Goal: Check status

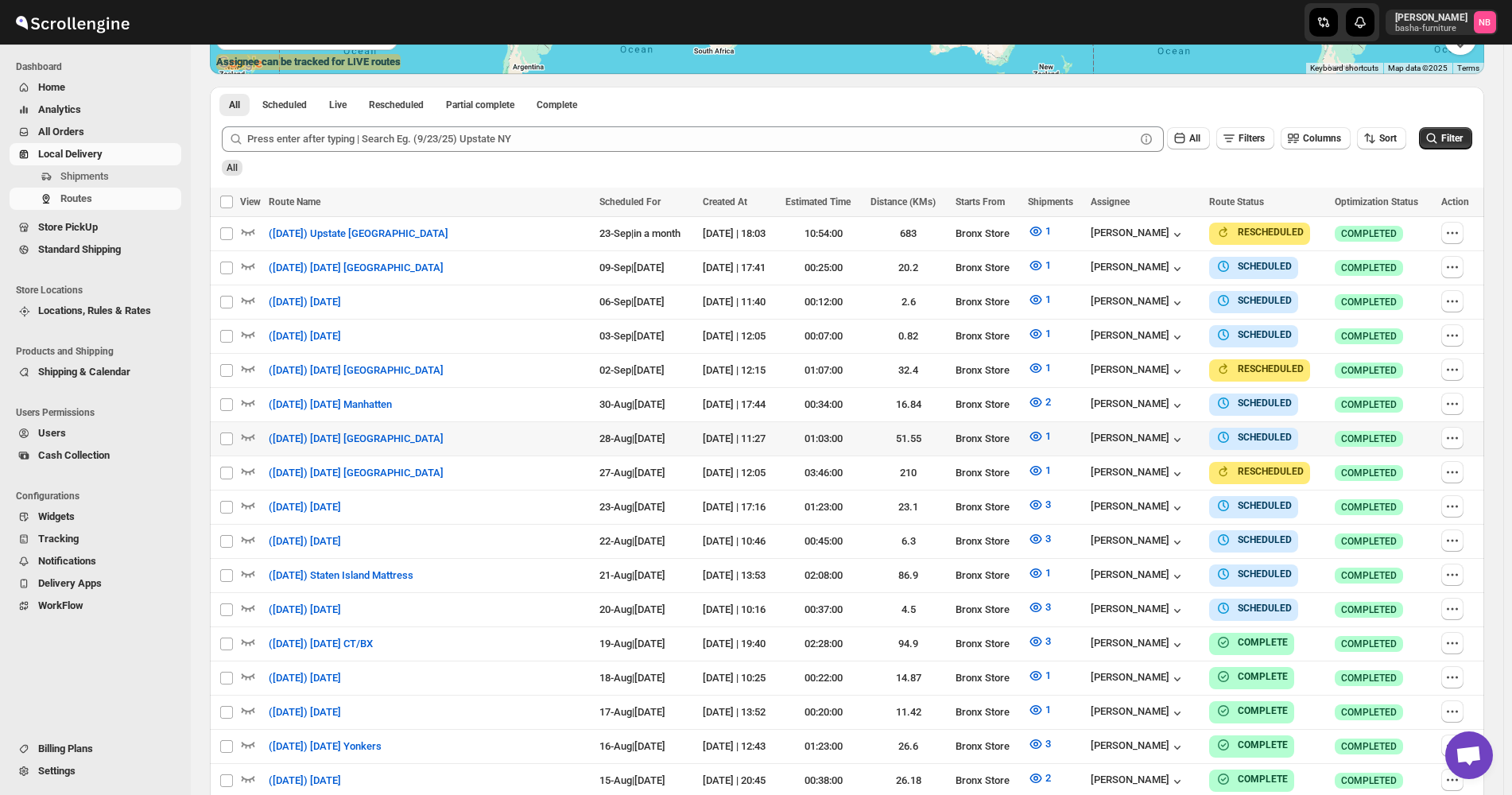
scroll to position [398, 0]
click at [1440, 144] on icon "submit" at bounding box center [1432, 138] width 16 height 16
click at [1031, 433] on icon "button" at bounding box center [1036, 436] width 12 height 9
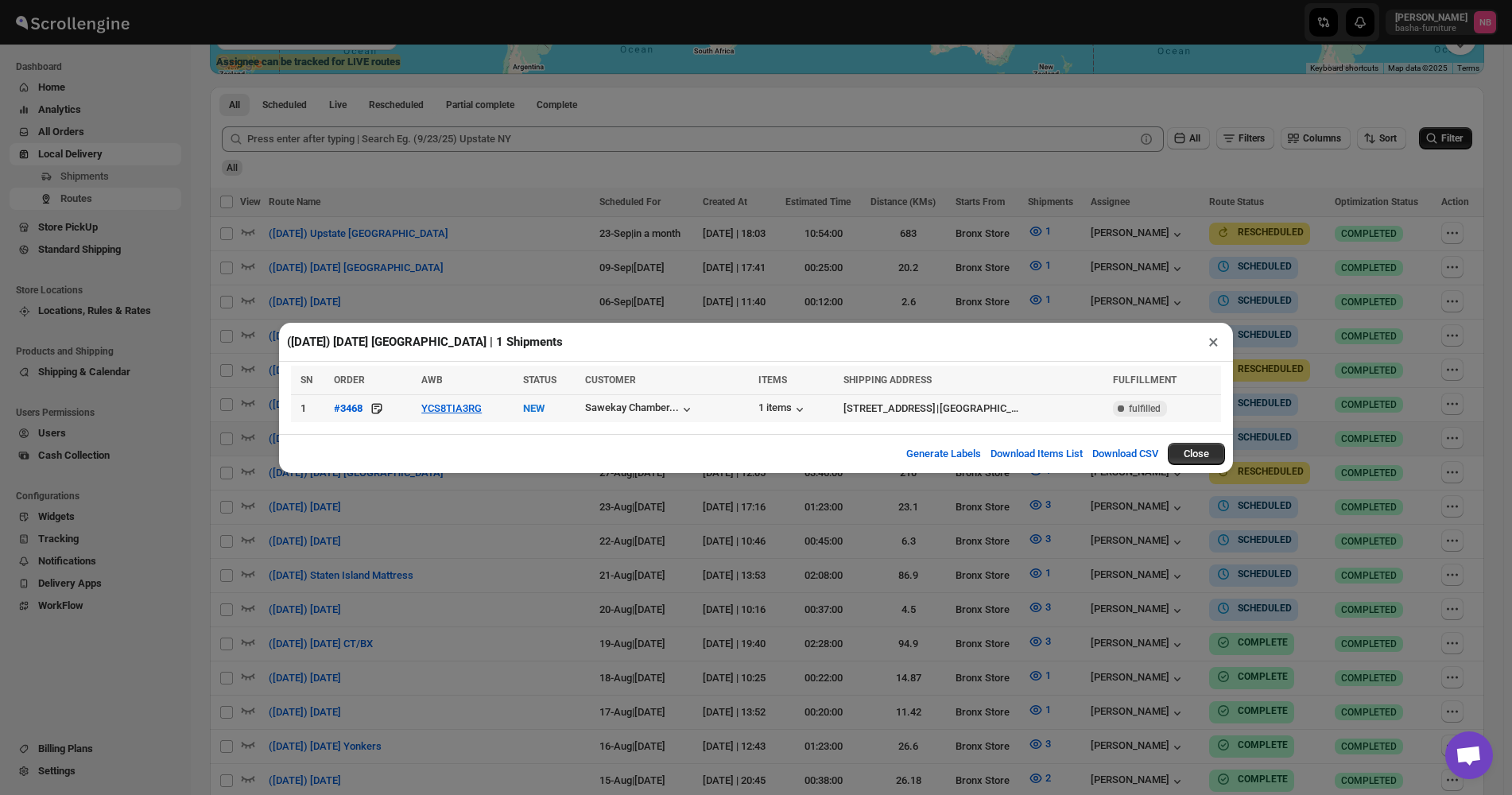
click at [443, 539] on div "([DATE]) [DATE] [GEOGRAPHIC_DATA] | 1 Shipments × SN ORDER AWB STATUS CUSTOMER …" at bounding box center [756, 398] width 1512 height 795
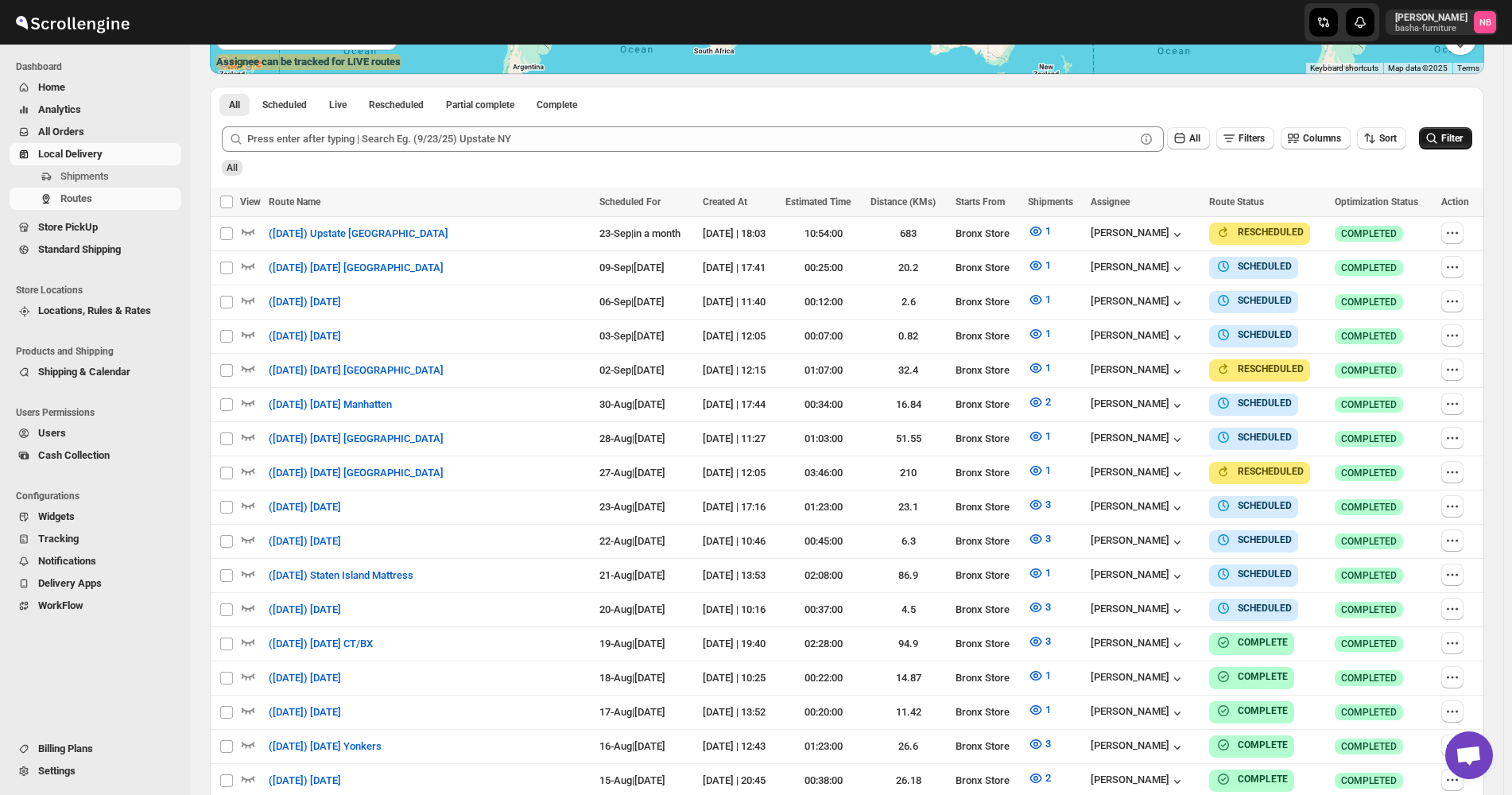
click at [1104, 172] on div "All" at bounding box center [845, 162] width 1253 height 27
click at [1499, 418] on div "Routes. This page is ready Routes Allows you to create, view and edit routes. H…" at bounding box center [847, 379] width 1313 height 1464
click at [1493, 398] on div "Routes. This page is ready Routes Allows you to create, view and edit routes. H…" at bounding box center [847, 379] width 1313 height 1464
click at [1499, 428] on div "Routes. This page is ready Routes Allows you to create, view and edit routes. H…" at bounding box center [847, 379] width 1313 height 1464
click at [1495, 170] on div "Routes. This page is ready Routes Allows you to create, view and edit routes. H…" at bounding box center [847, 379] width 1313 height 1464
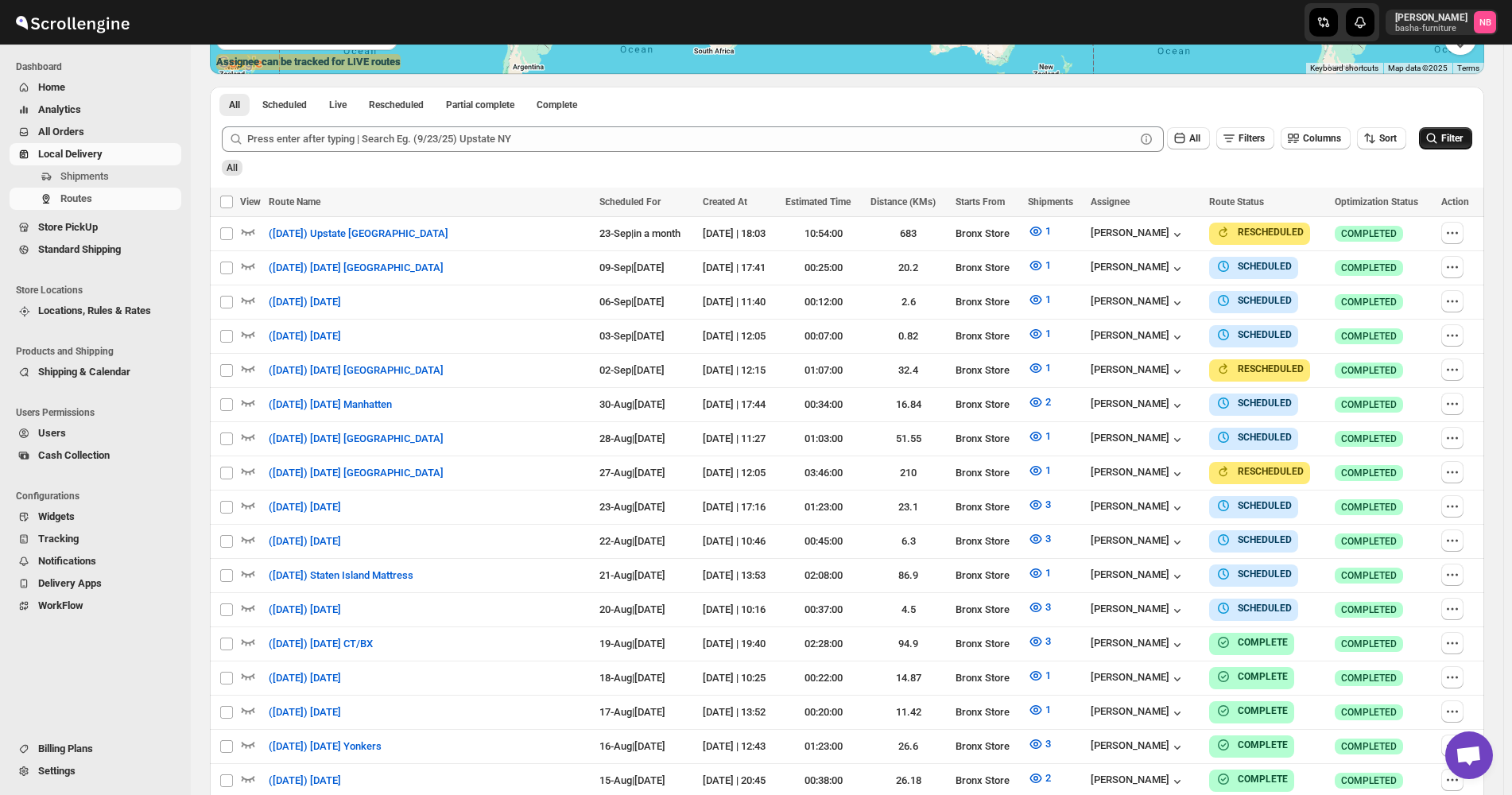
click at [1503, 343] on div "Routes. This page is ready Routes Allows you to create, view and edit routes. H…" at bounding box center [847, 379] width 1313 height 1464
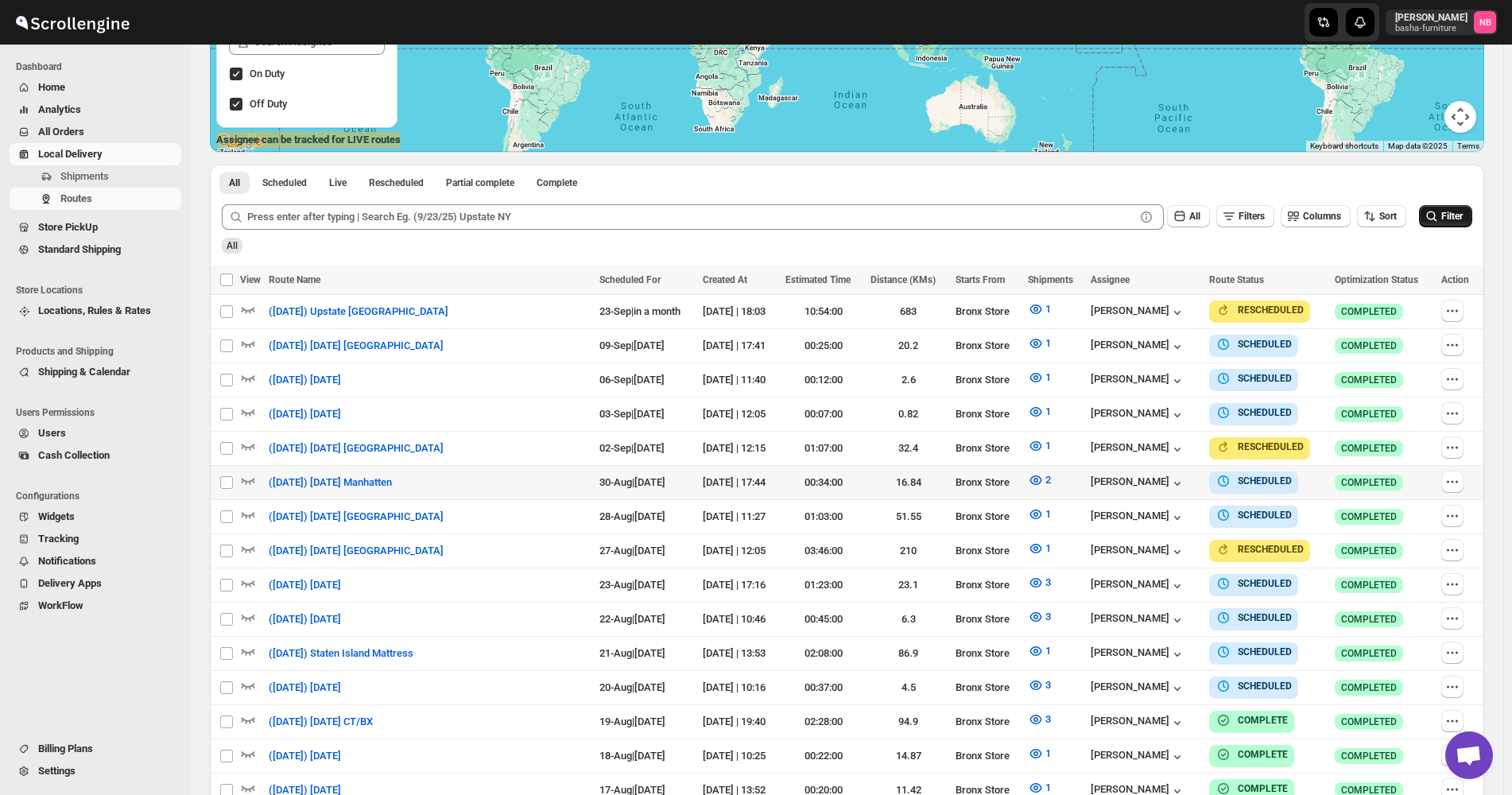
scroll to position [318, 0]
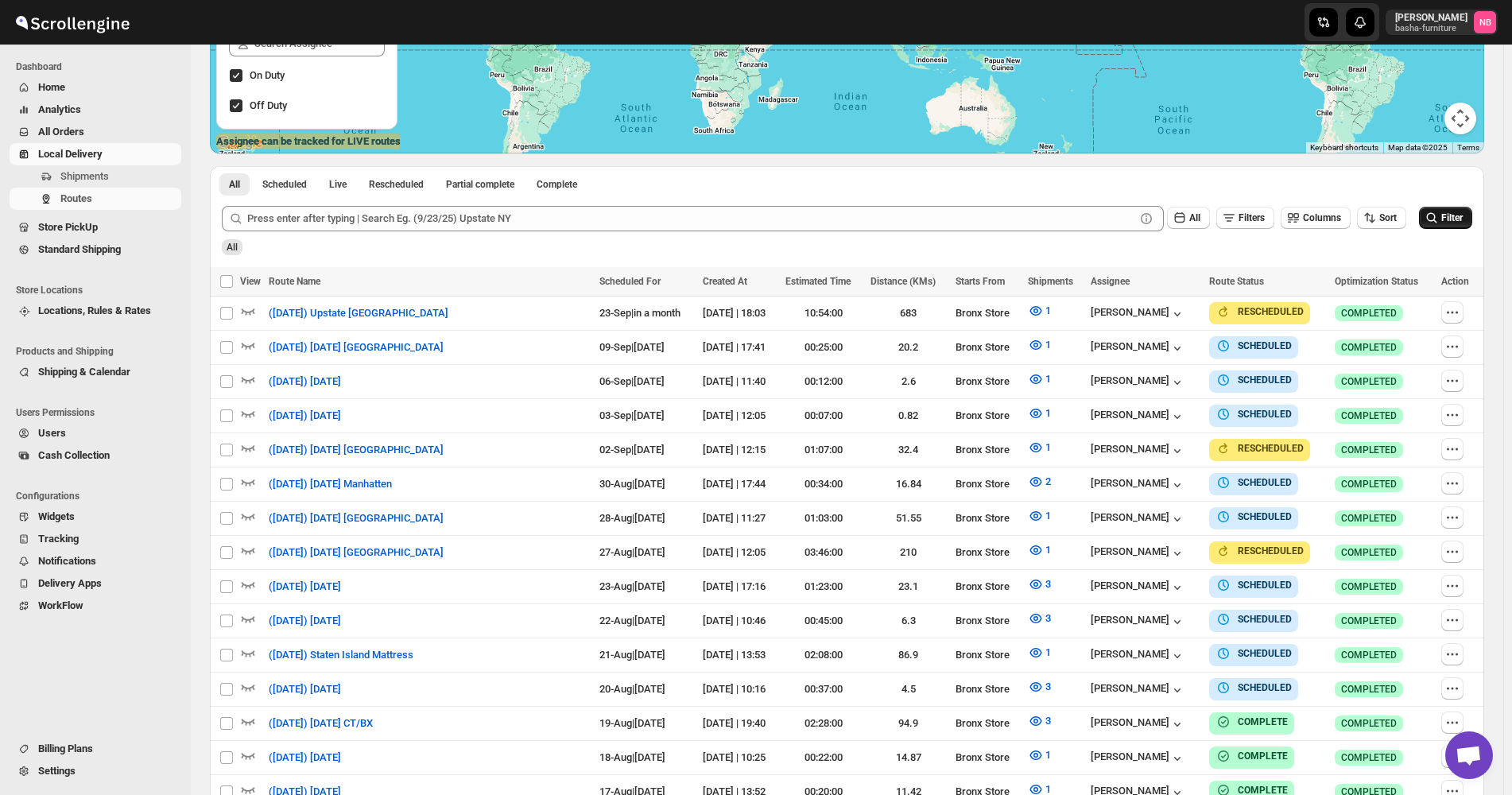
click at [1499, 506] on div "Routes. This page is ready Routes Allows you to create, view and edit routes. H…" at bounding box center [847, 459] width 1313 height 1464
click at [1499, 510] on div "Routes. This page is ready Routes Allows you to create, view and edit routes. H…" at bounding box center [847, 459] width 1313 height 1464
click at [1029, 515] on icon "button" at bounding box center [1036, 515] width 16 height 16
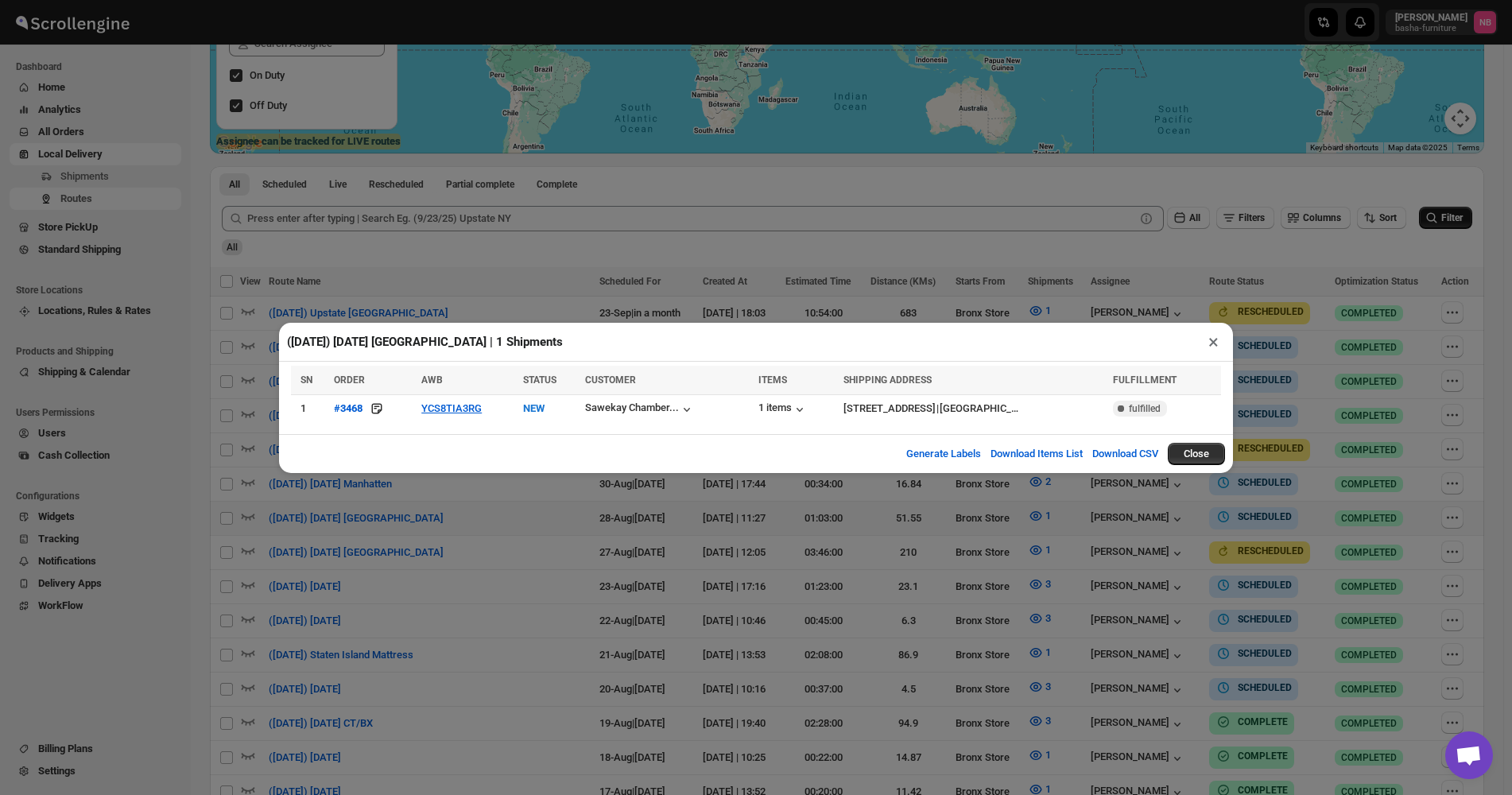
click at [646, 510] on div "([DATE]) [DATE] [GEOGRAPHIC_DATA] | 1 Shipments × SN ORDER AWB STATUS CUSTOMER …" at bounding box center [756, 398] width 1512 height 795
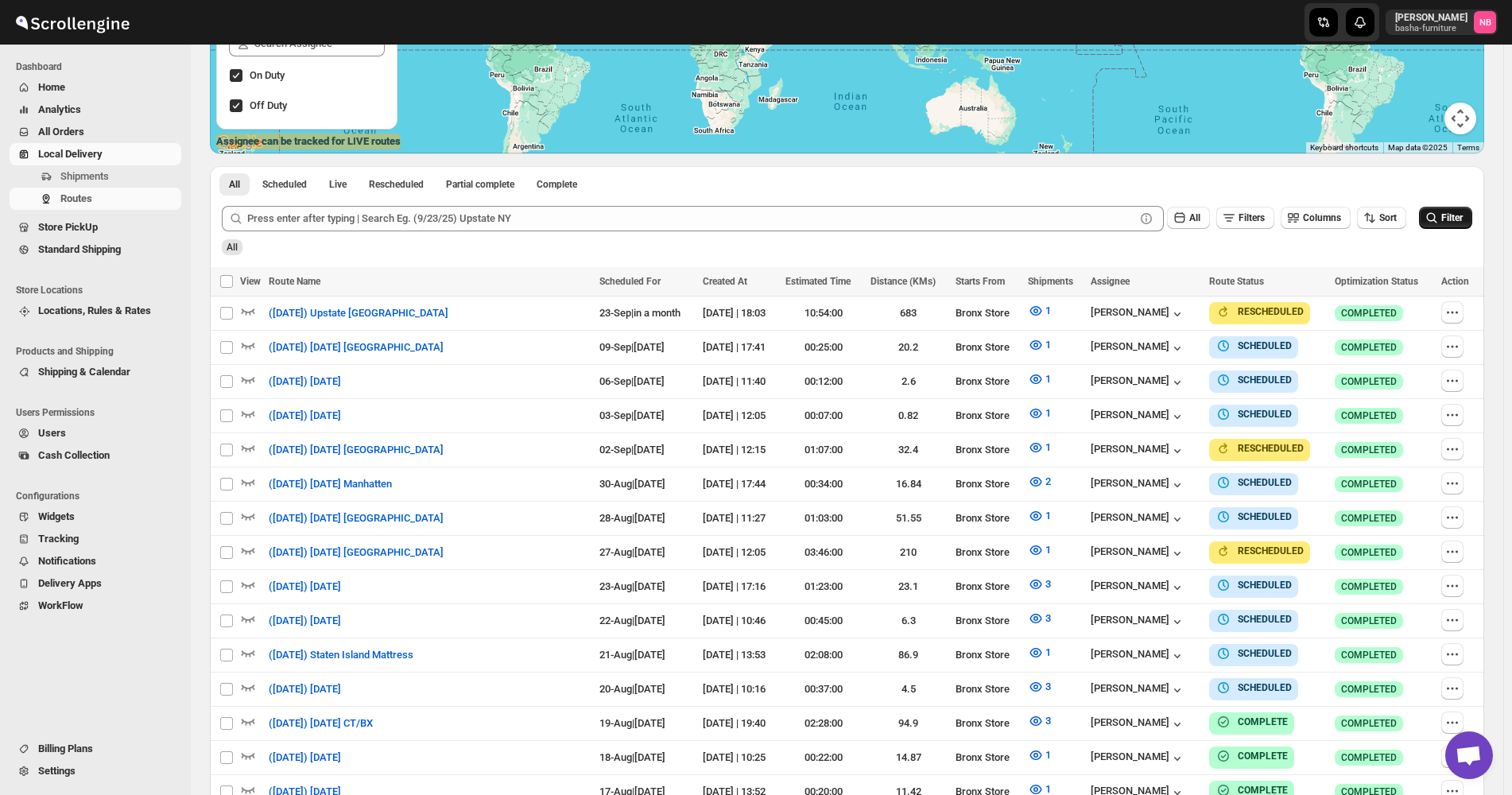
click at [1495, 512] on div "Routes. This page is ready Routes Allows you to create, view and edit routes. H…" at bounding box center [847, 459] width 1313 height 1464
click at [1497, 527] on div "Routes. This page is ready Routes Allows you to create, view and edit routes. H…" at bounding box center [847, 459] width 1313 height 1464
click at [1501, 330] on div "Routes. This page is ready Routes Allows you to create, view and edit routes. H…" at bounding box center [847, 459] width 1313 height 1464
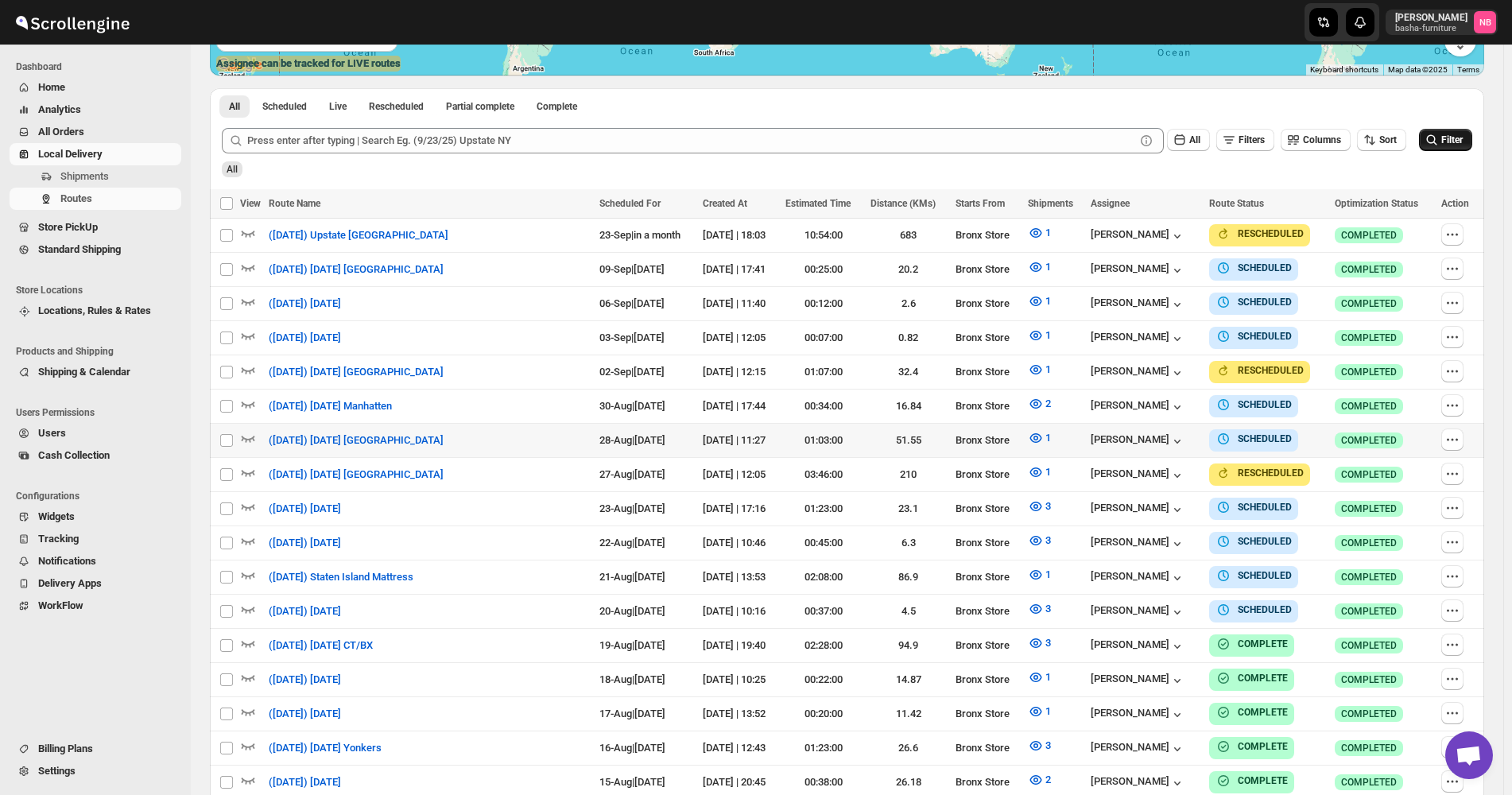
scroll to position [398, 0]
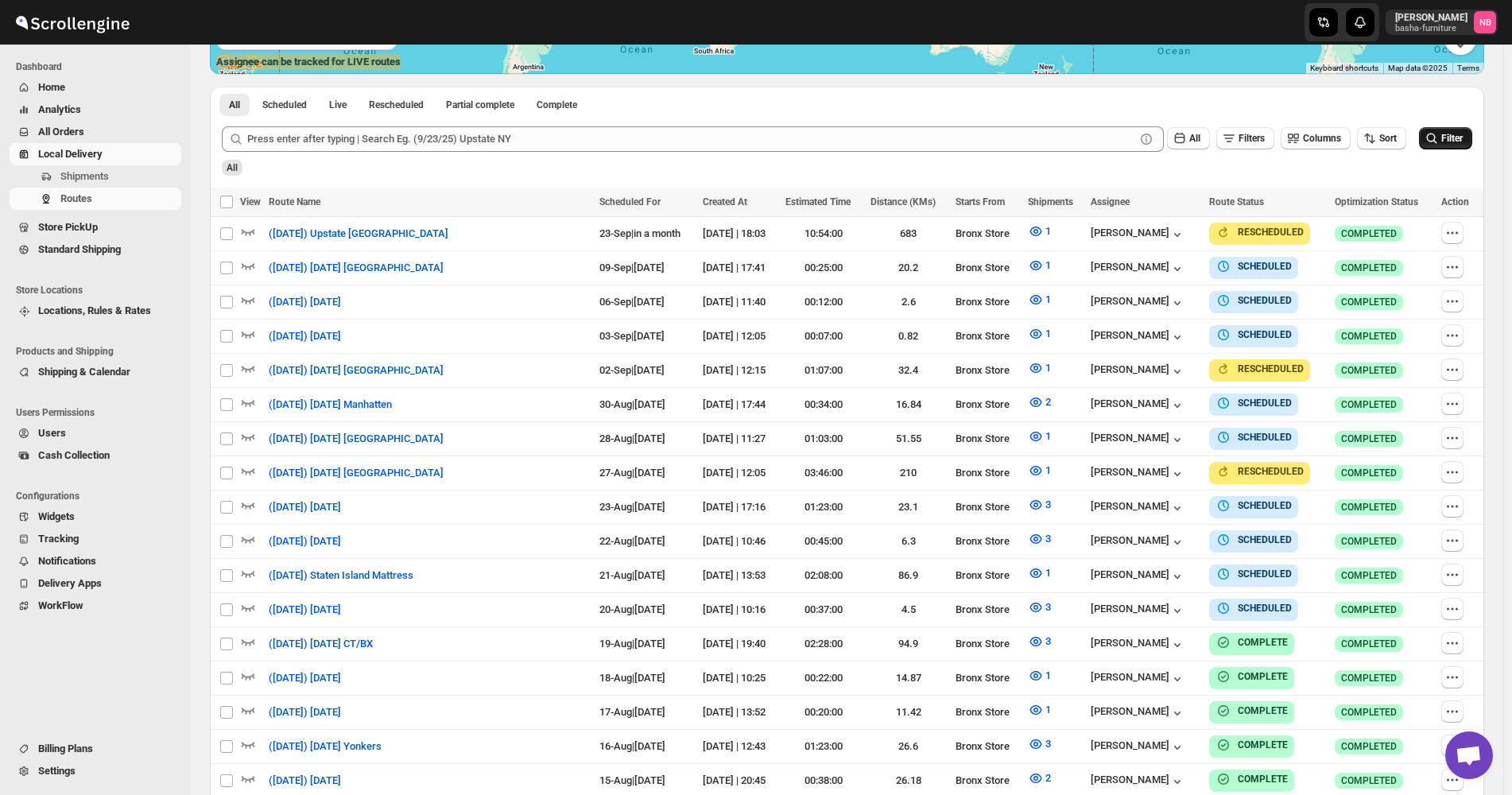
click at [1458, 143] on span "Filter" at bounding box center [1453, 138] width 22 height 11
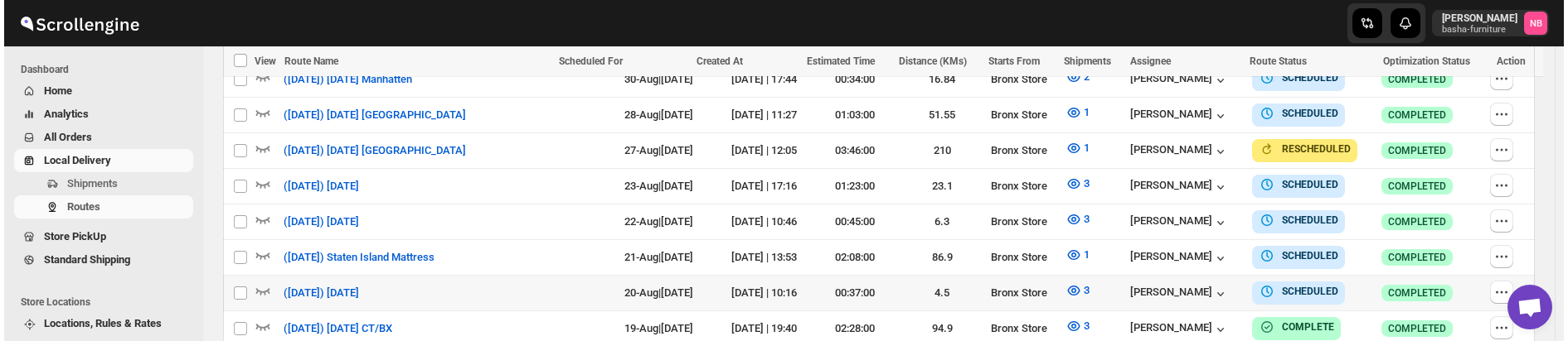
scroll to position [663, 0]
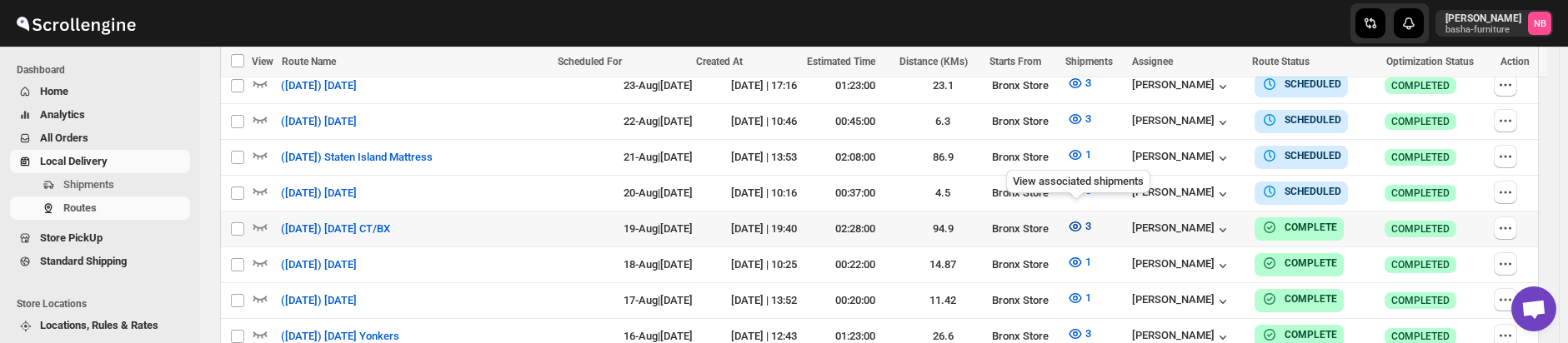
click at [1080, 219] on icon "button" at bounding box center [1075, 226] width 17 height 17
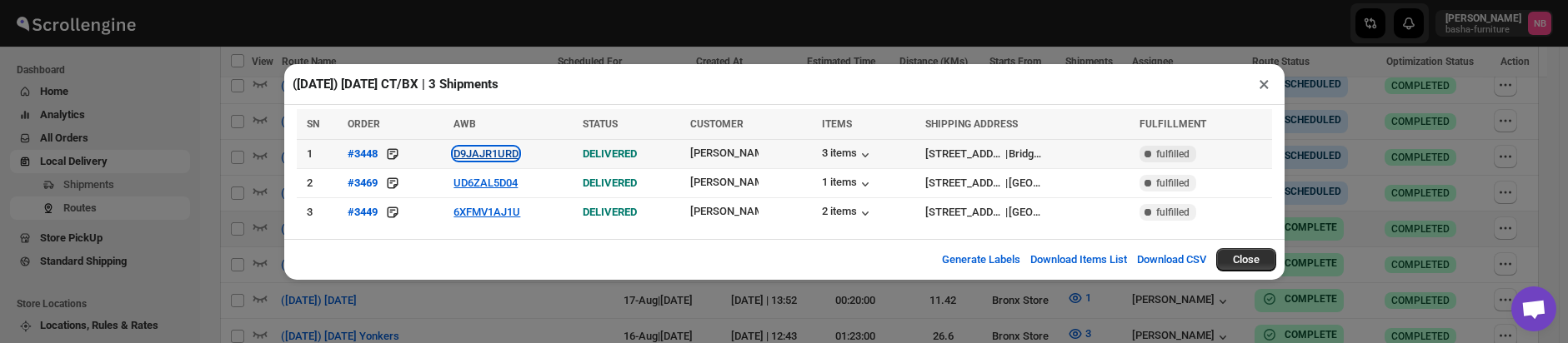
click at [507, 160] on button "D9JAJR1URD" at bounding box center [486, 154] width 65 height 12
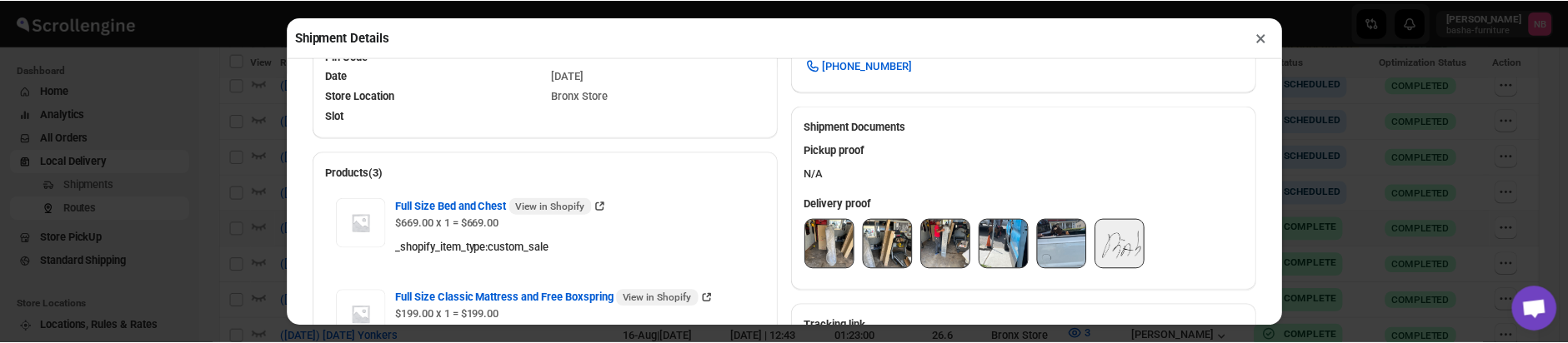
scroll to position [583, 0]
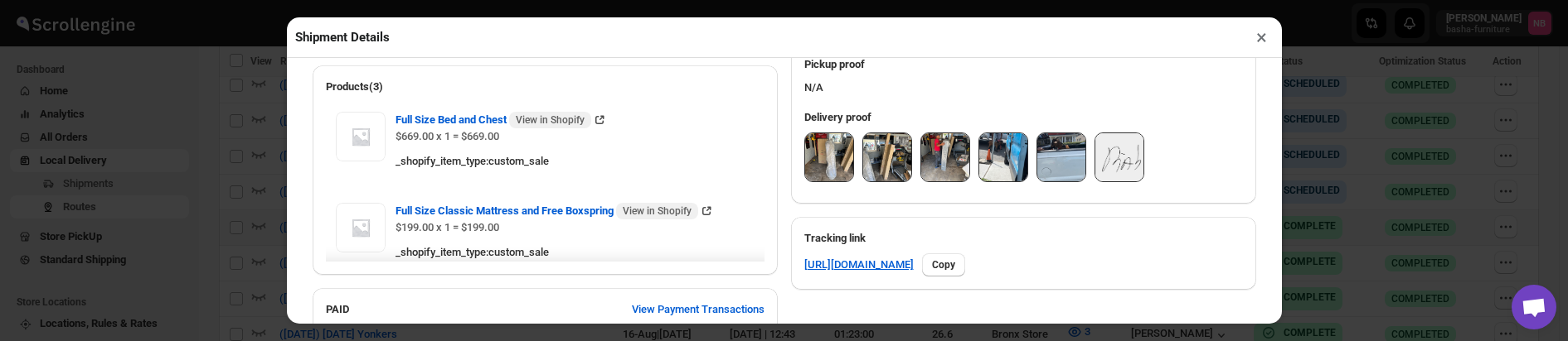
click at [807, 174] on img at bounding box center [829, 157] width 48 height 48
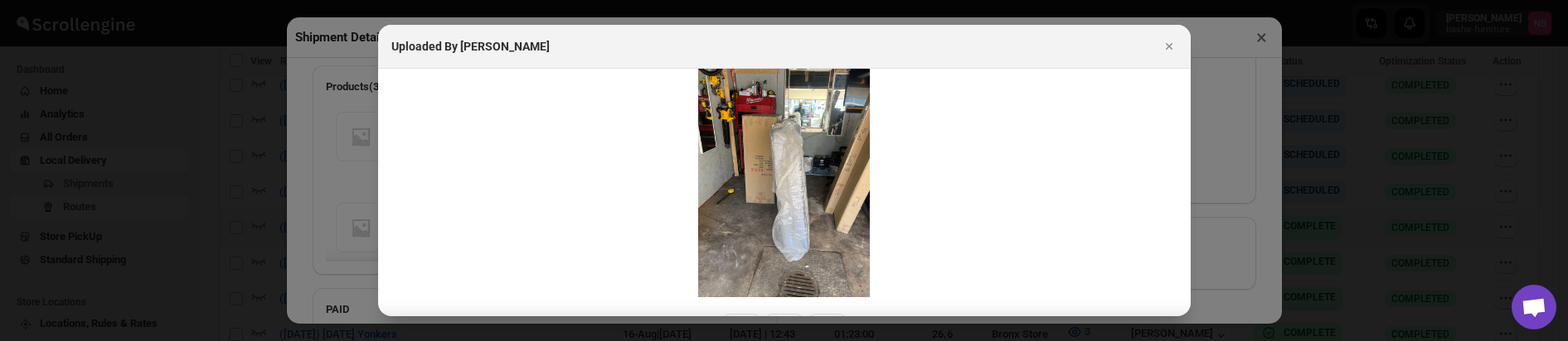
click at [221, 167] on div at bounding box center [784, 170] width 1568 height 341
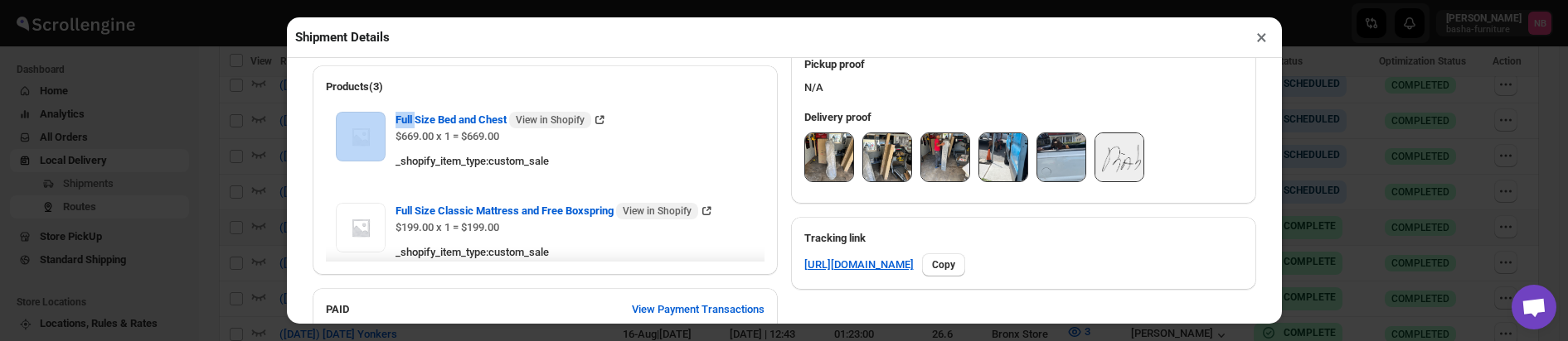
click at [221, 167] on div "Shipment Details × #3448 Awb : D9JAJR1URD DATE [DATE] | 12:11 Success DELIVERED…" at bounding box center [784, 170] width 1568 height 341
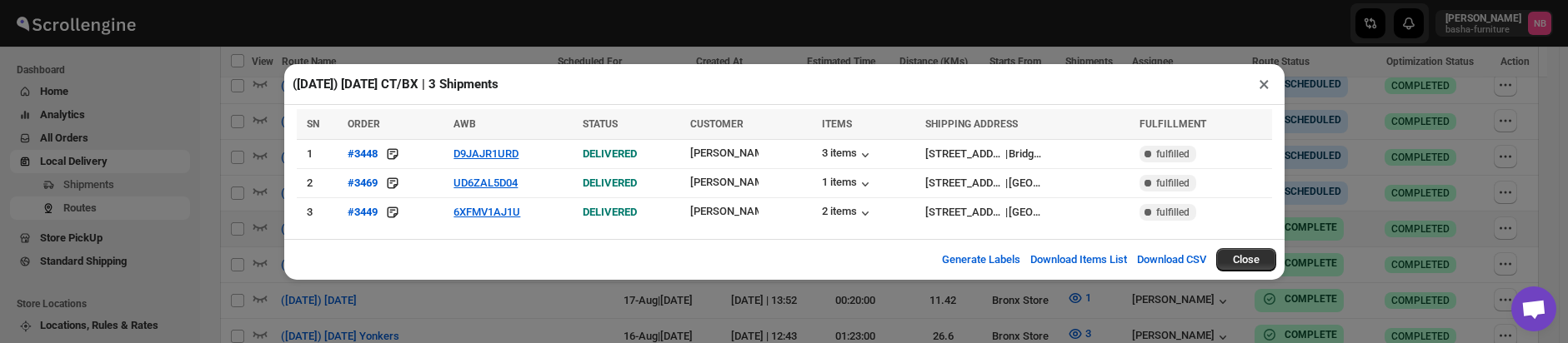
click at [332, 306] on div "([DATE]) [DATE] CT/BX | 3 Shipments × SN ORDER AWB STATUS CUSTOMER ITEMS SHIPPI…" at bounding box center [784, 171] width 1568 height 343
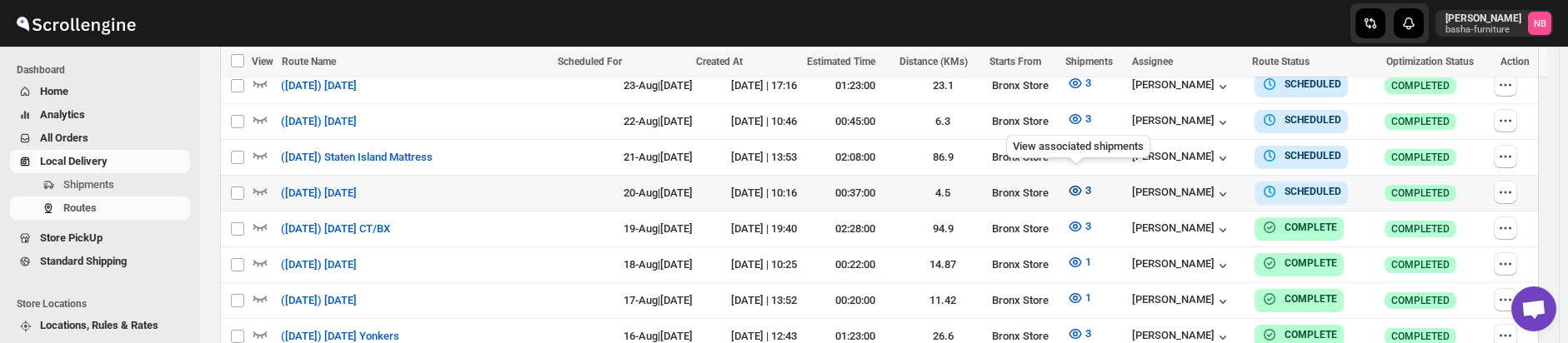
click at [1085, 184] on span "3" at bounding box center [1088, 190] width 6 height 12
